Goal: Task Accomplishment & Management: Manage account settings

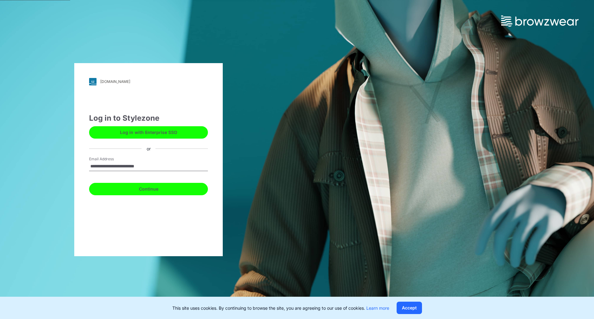
click at [131, 190] on button "Continue" at bounding box center [148, 189] width 119 height 12
click at [151, 189] on button "Continue" at bounding box center [148, 189] width 119 height 12
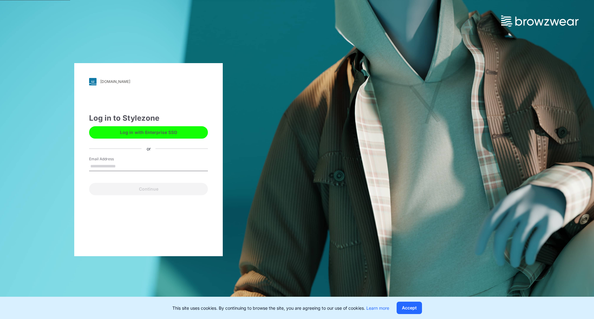
click at [142, 168] on input "Email Address" at bounding box center [148, 166] width 119 height 9
type input "**********"
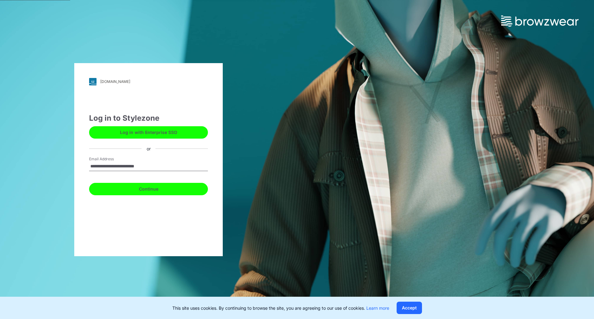
click at [126, 192] on button "Continue" at bounding box center [148, 189] width 119 height 12
click at [163, 191] on button "Continue" at bounding box center [148, 189] width 119 height 12
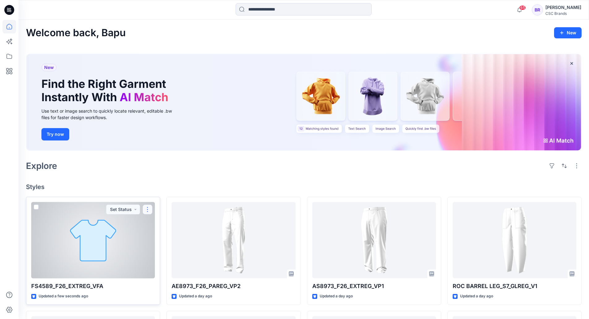
click at [148, 208] on button "button" at bounding box center [148, 209] width 10 height 10
click at [163, 222] on button "Edit" at bounding box center [177, 223] width 67 height 11
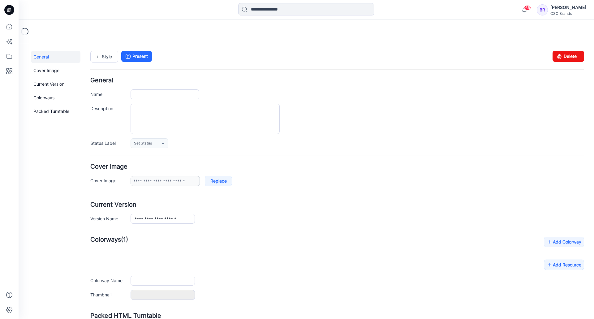
type input "**********"
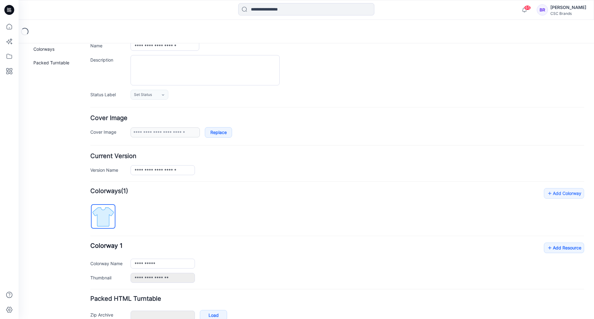
scroll to position [83, 0]
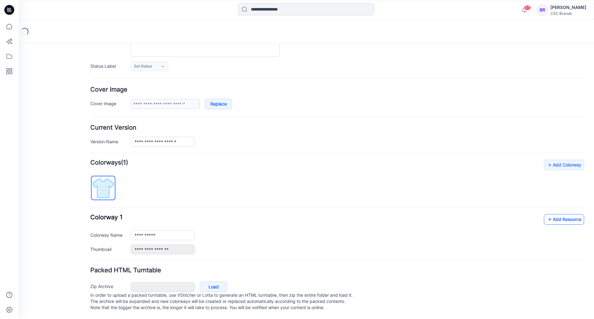
click at [561, 214] on link "Add Resource" at bounding box center [564, 219] width 40 height 11
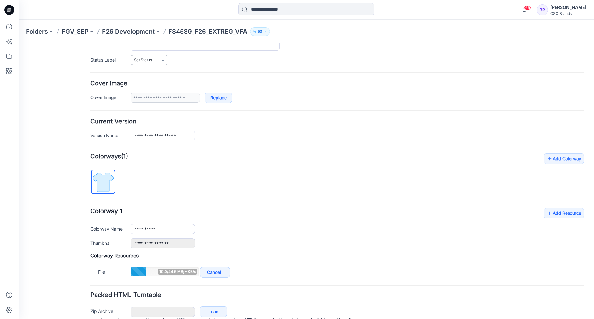
click at [161, 59] on icon at bounding box center [162, 60] width 5 height 5
click at [152, 126] on link "F/A Virtual" at bounding box center [155, 127] width 47 height 13
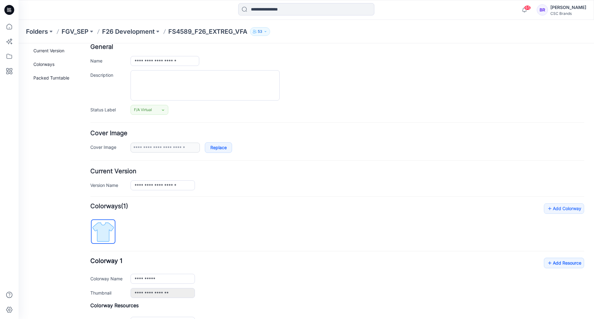
scroll to position [0, 0]
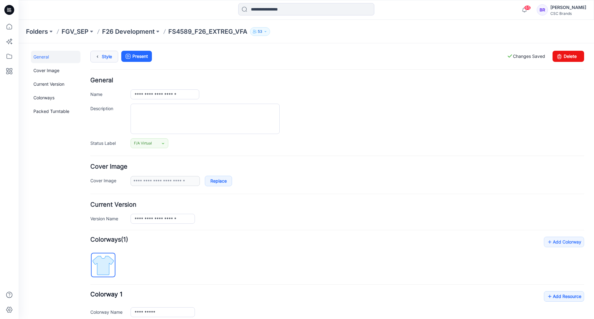
click at [97, 52] on icon at bounding box center [97, 56] width 9 height 11
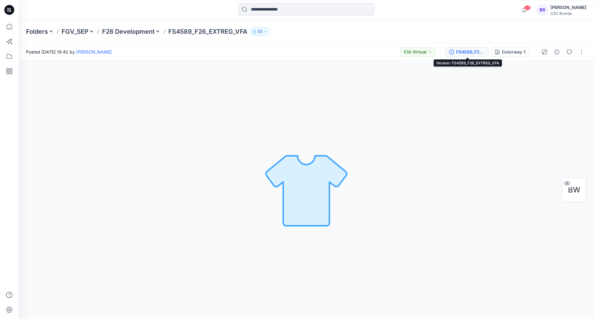
click at [463, 53] on div "FS4589_F26_EXTREG_VFA" at bounding box center [470, 52] width 28 height 7
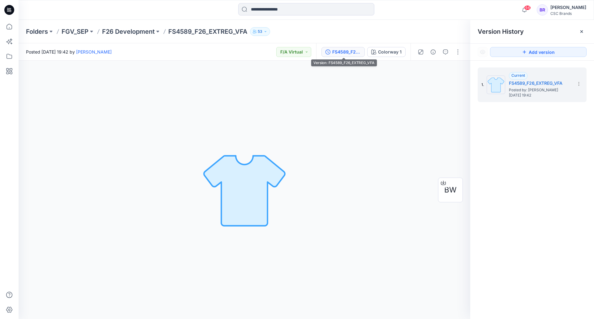
click at [364, 27] on div "Folders FGV_SEP F26 Development FS4589_F26_EXTREG_VFA 53" at bounding box center [306, 32] width 575 height 24
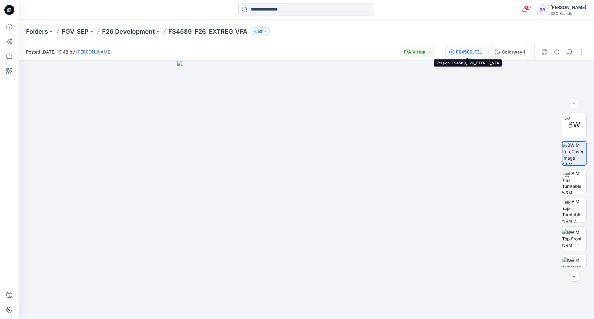
click at [467, 51] on div "FS4589_F26_EXTREG_VFA" at bounding box center [470, 52] width 28 height 7
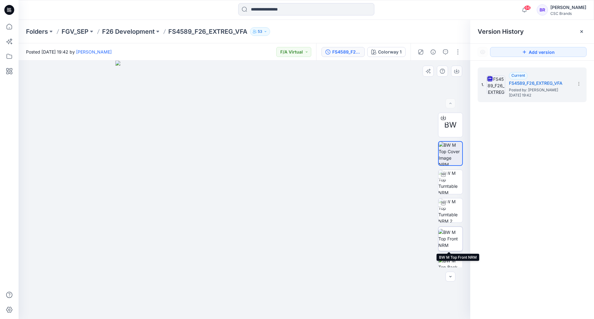
click at [451, 238] on img at bounding box center [450, 238] width 24 height 19
click at [9, 10] on icon at bounding box center [9, 10] width 10 height 10
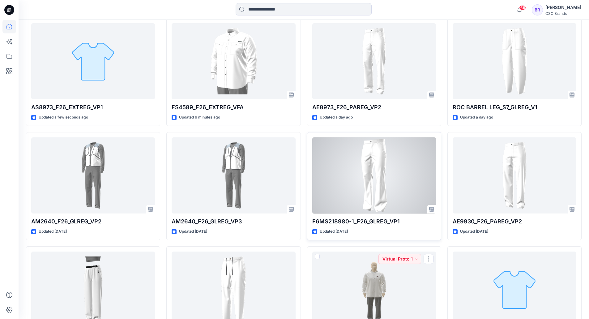
scroll to position [89, 0]
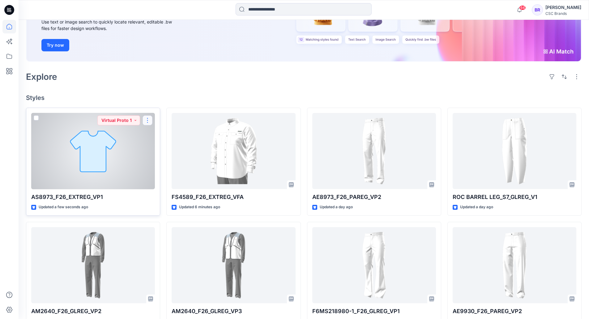
click at [147, 119] on button "button" at bounding box center [148, 120] width 10 height 10
click at [160, 134] on p "Edit" at bounding box center [159, 134] width 8 height 6
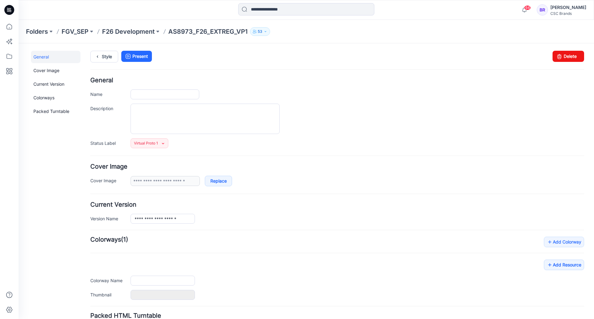
type input "**********"
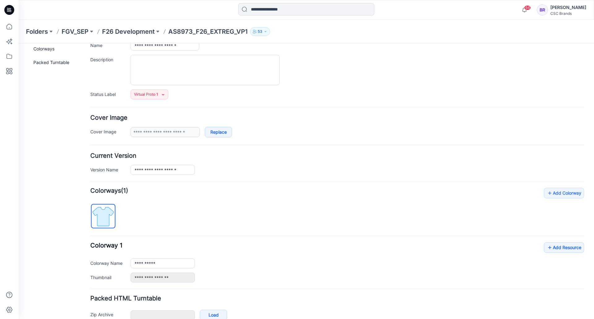
scroll to position [83, 0]
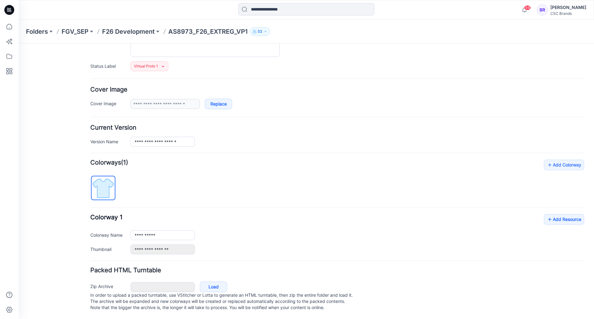
click at [537, 218] on div "**********" at bounding box center [337, 234] width 494 height 40
click at [562, 214] on link "Add Resource" at bounding box center [564, 219] width 40 height 11
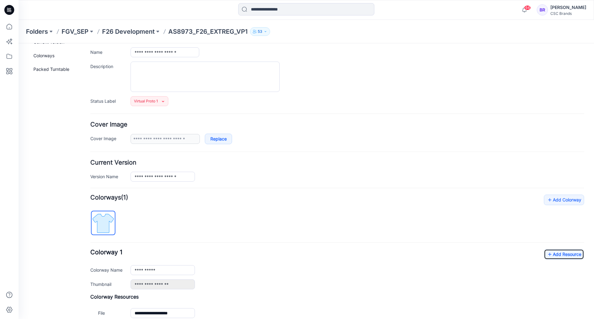
scroll to position [0, 0]
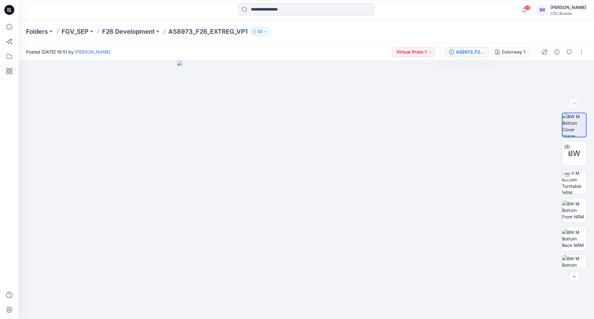
click at [471, 49] on div "AS8973_F26_EXTREG_VP1" at bounding box center [470, 52] width 28 height 7
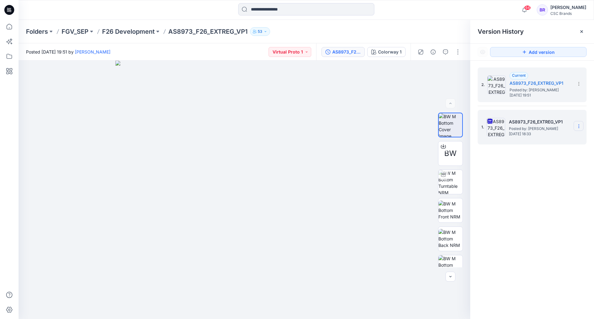
click at [579, 123] on section at bounding box center [578, 126] width 10 height 10
click at [562, 188] on div "Delete Version" at bounding box center [546, 190] width 72 height 12
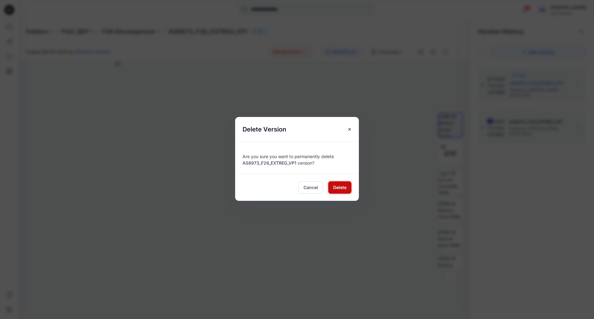
click at [344, 186] on span "Delete" at bounding box center [339, 187] width 13 height 6
